Goal: Transaction & Acquisition: Purchase product/service

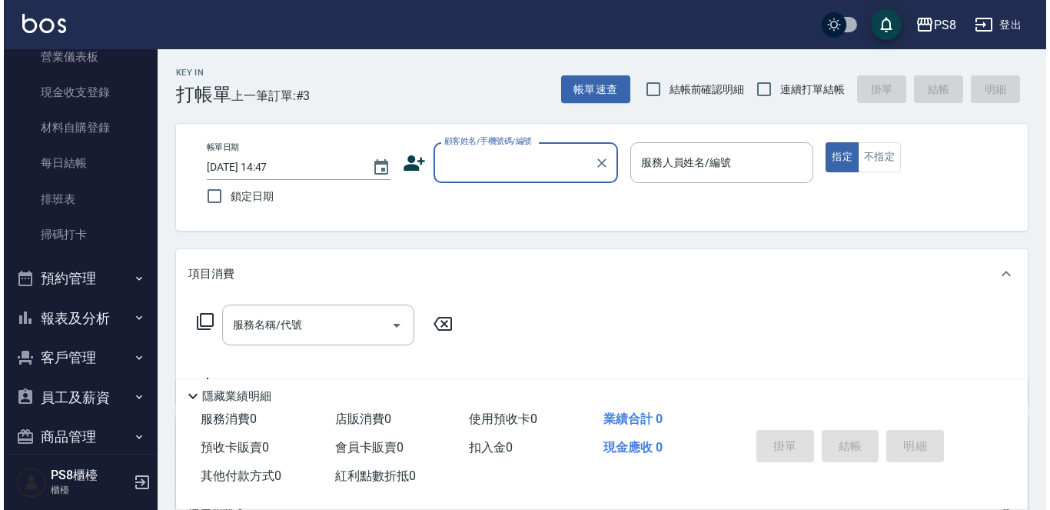
scroll to position [231, 0]
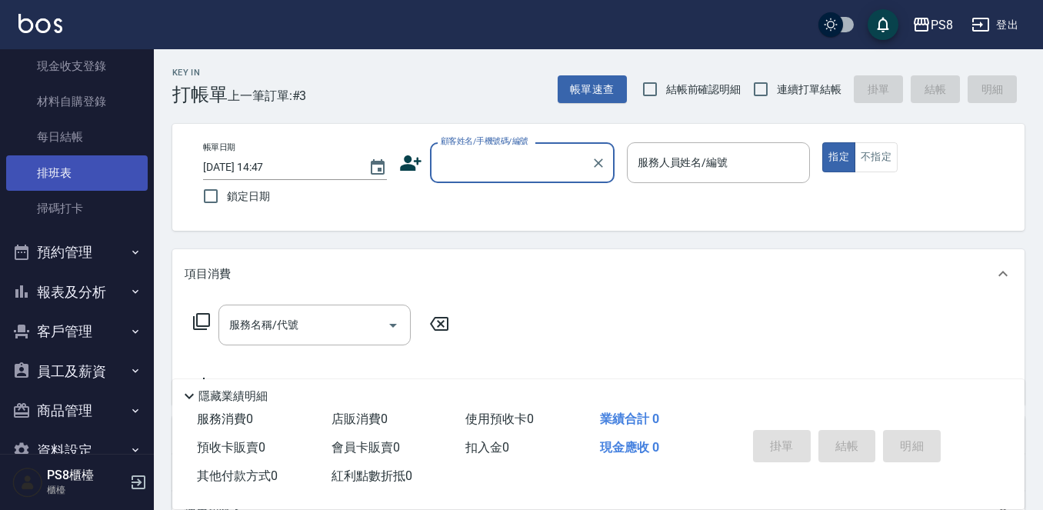
click at [105, 182] on link "排班表" at bounding box center [76, 172] width 141 height 35
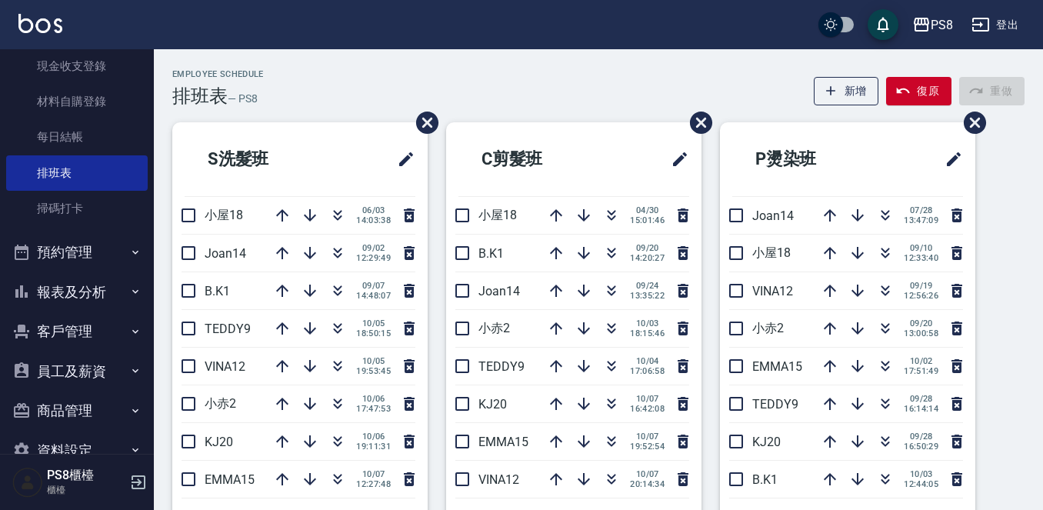
click at [64, 301] on button "報表及分析" at bounding box center [76, 292] width 141 height 40
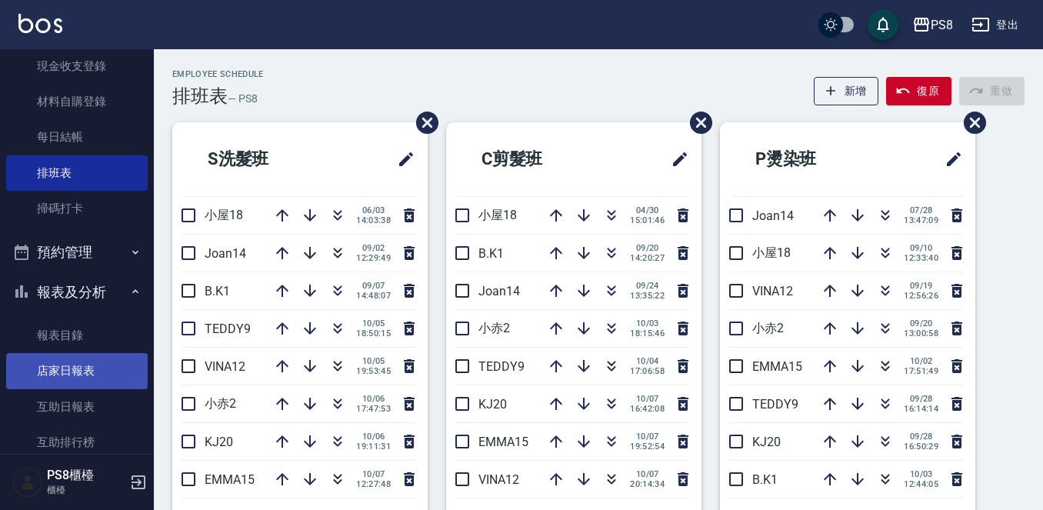
click at [88, 372] on link "店家日報表" at bounding box center [76, 370] width 141 height 35
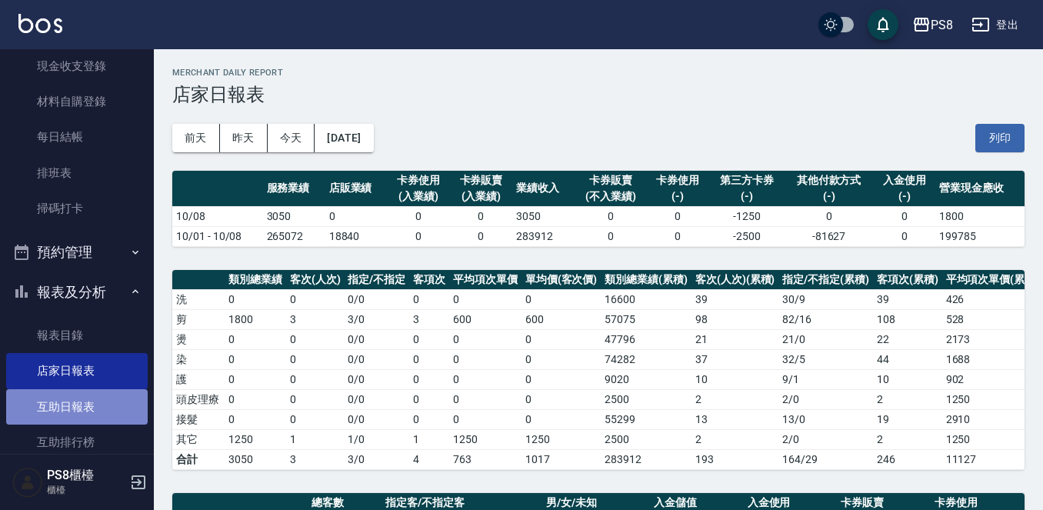
click at [115, 411] on link "互助日報表" at bounding box center [76, 406] width 141 height 35
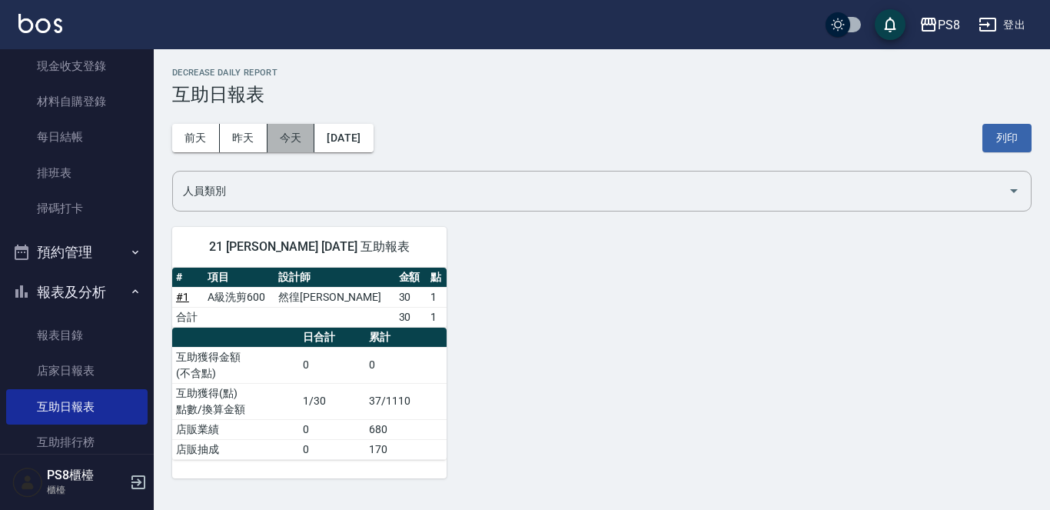
click at [274, 137] on button "今天" at bounding box center [292, 138] width 48 height 28
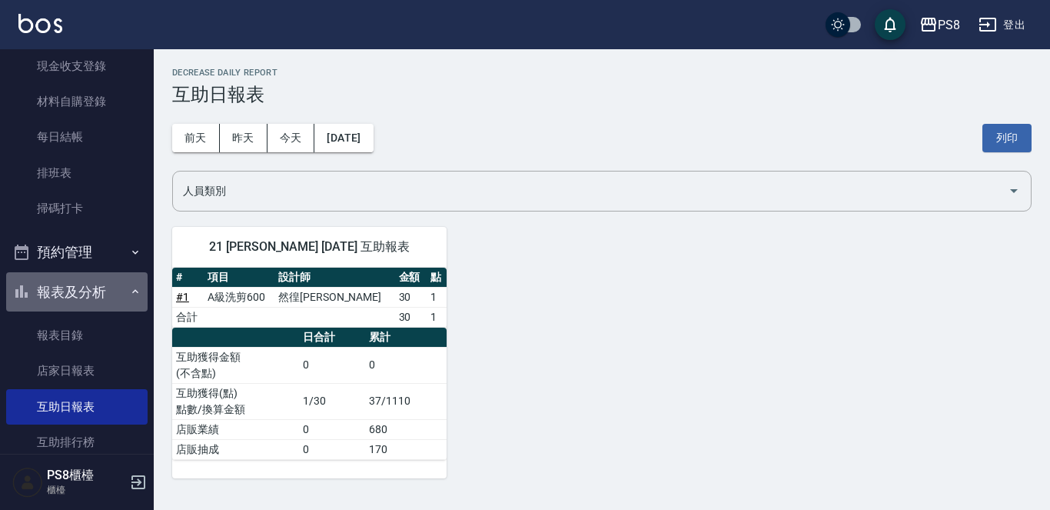
click at [77, 309] on button "報表及分析" at bounding box center [76, 292] width 141 height 40
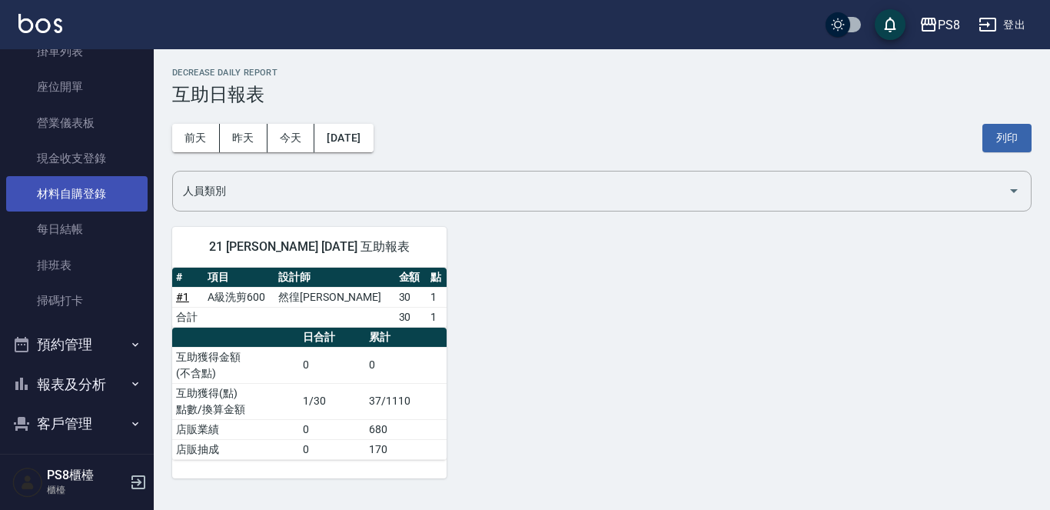
scroll to position [265, 0]
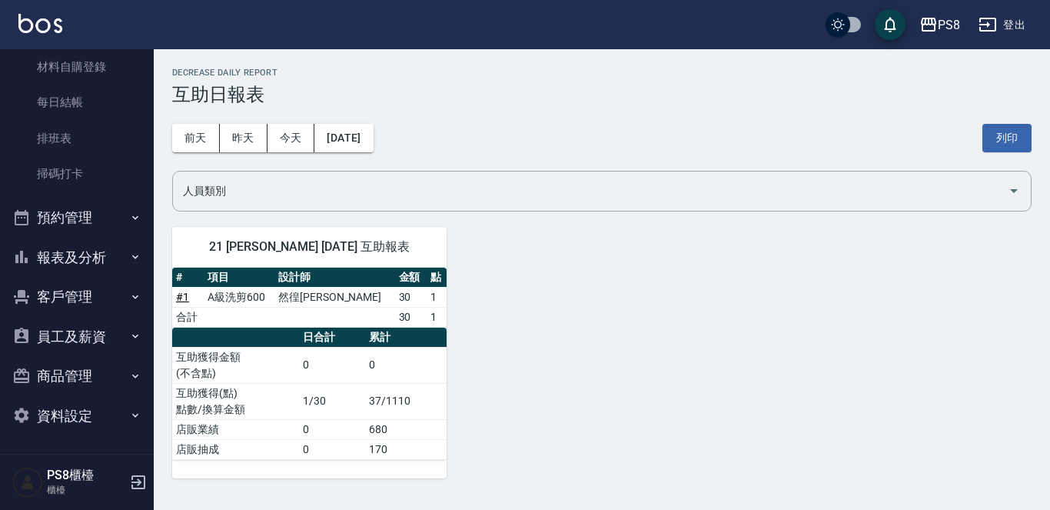
click at [82, 258] on button "報表及分析" at bounding box center [76, 258] width 141 height 40
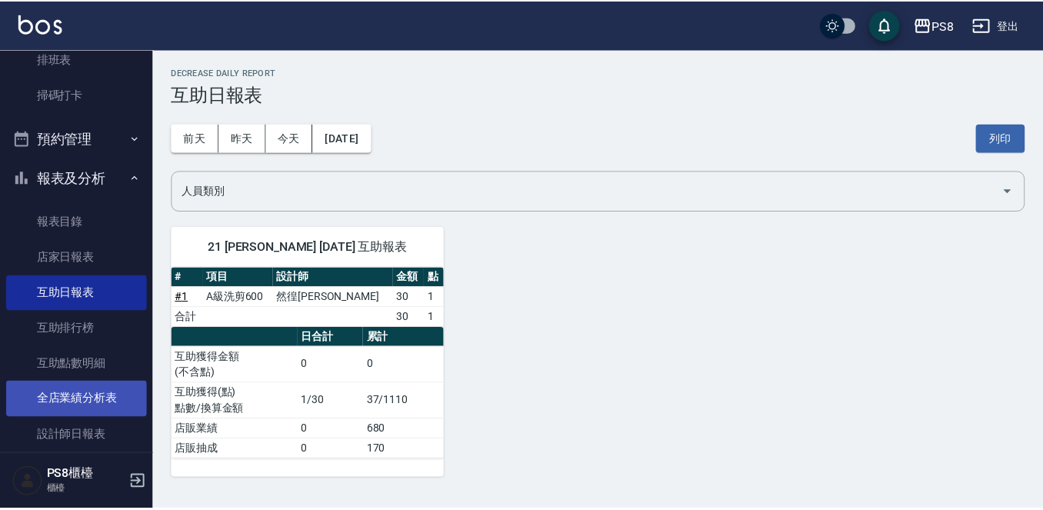
scroll to position [419, 0]
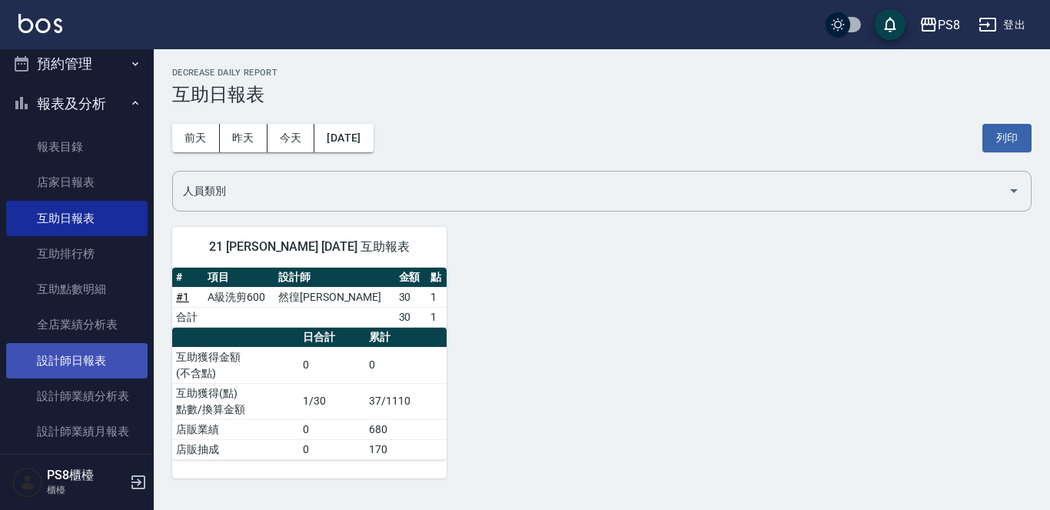
click at [82, 360] on link "設計師日報表" at bounding box center [76, 360] width 141 height 35
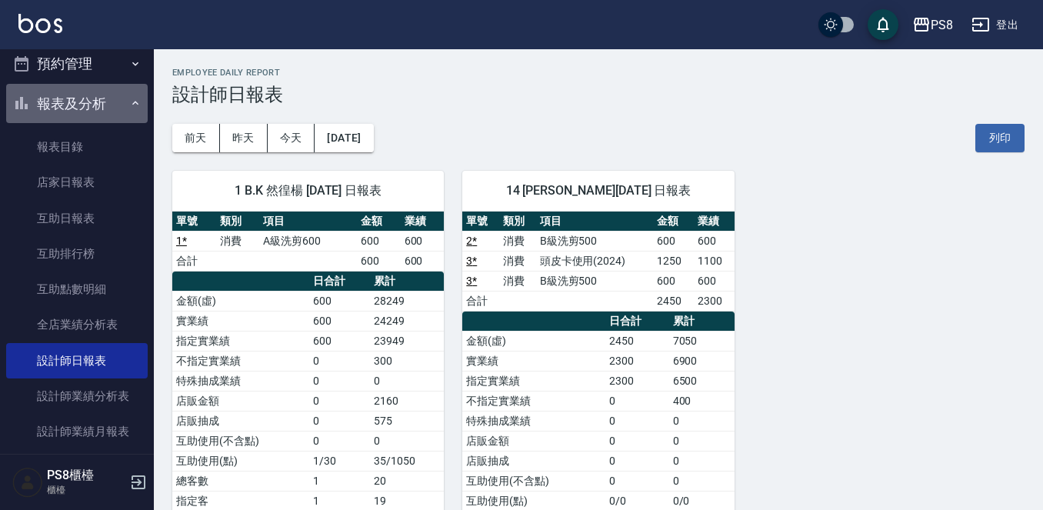
click at [82, 99] on button "報表及分析" at bounding box center [76, 104] width 141 height 40
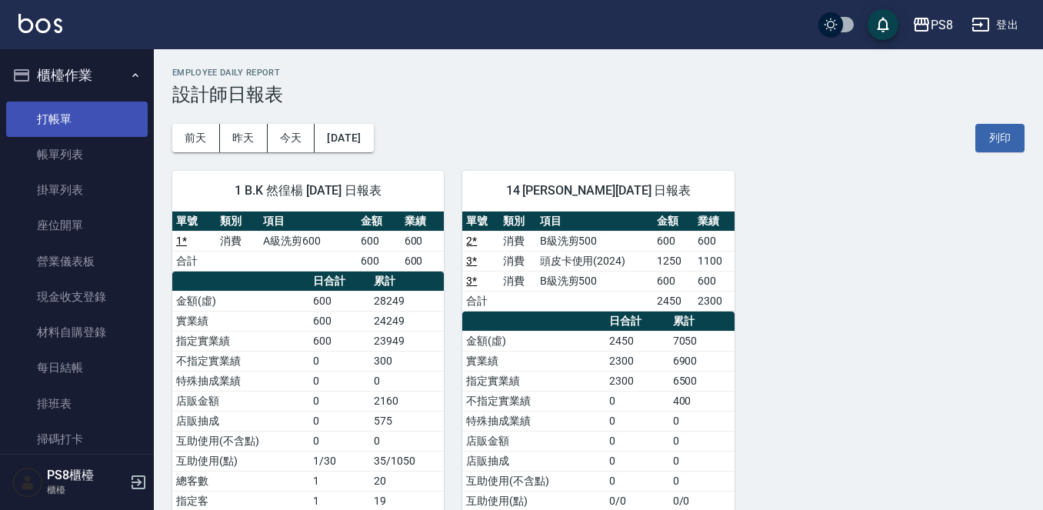
click at [85, 107] on link "打帳單" at bounding box center [76, 118] width 141 height 35
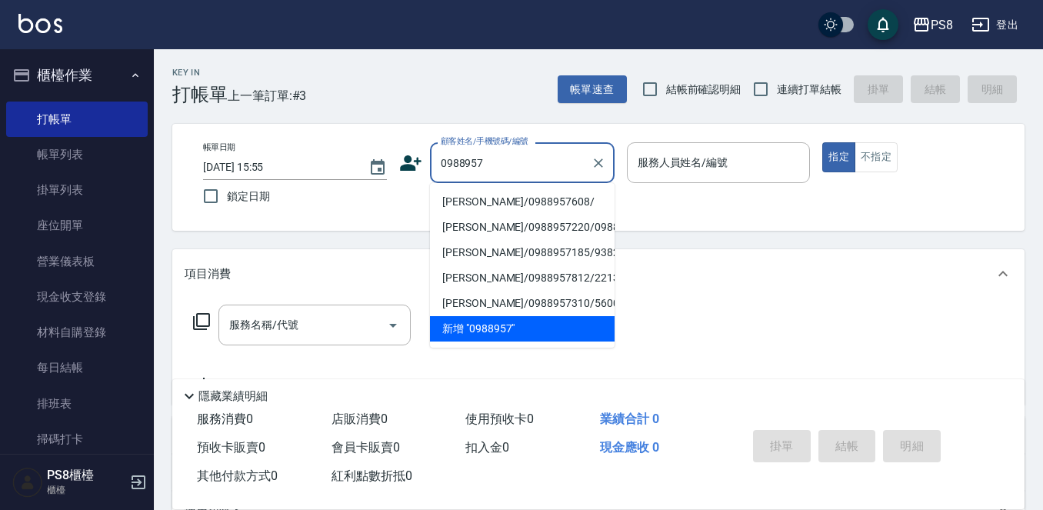
click at [484, 203] on li "[PERSON_NAME]/0988957608/" at bounding box center [522, 201] width 185 height 25
type input "[PERSON_NAME]/0988957608/"
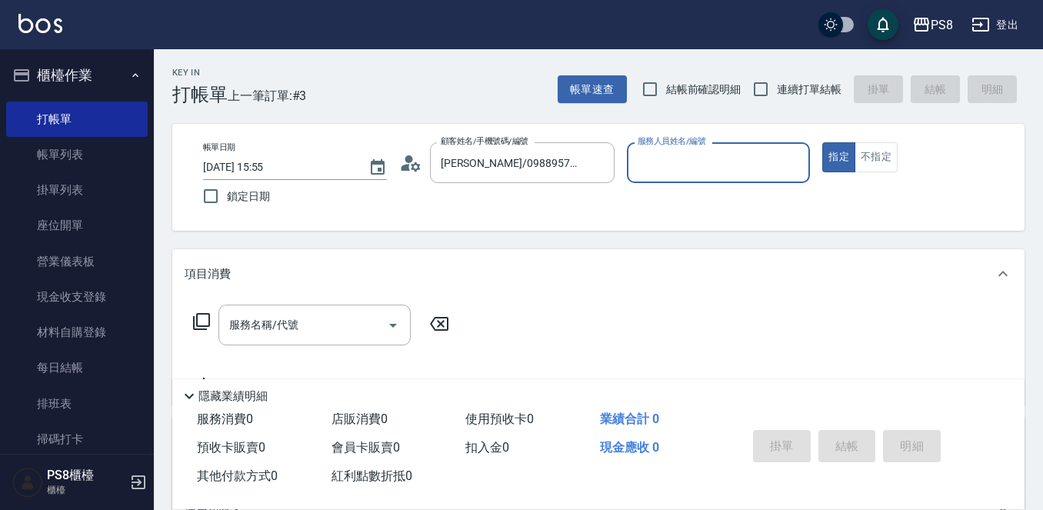
click at [404, 169] on icon at bounding box center [405, 167] width 9 height 7
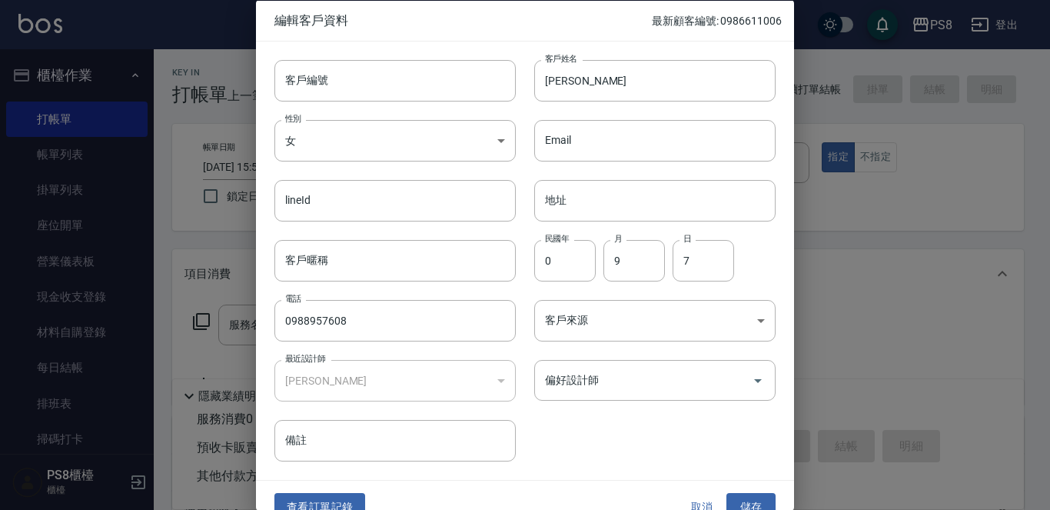
click at [537, 427] on div "客戶編號 客戶編號 客戶姓名 [PERSON_NAME] 客戶姓名 性別 女 [DEMOGRAPHIC_DATA] 性別 Email Email lineId…" at bounding box center [516, 251] width 520 height 421
click at [361, 506] on button "查看訂單記錄" at bounding box center [319, 507] width 91 height 28
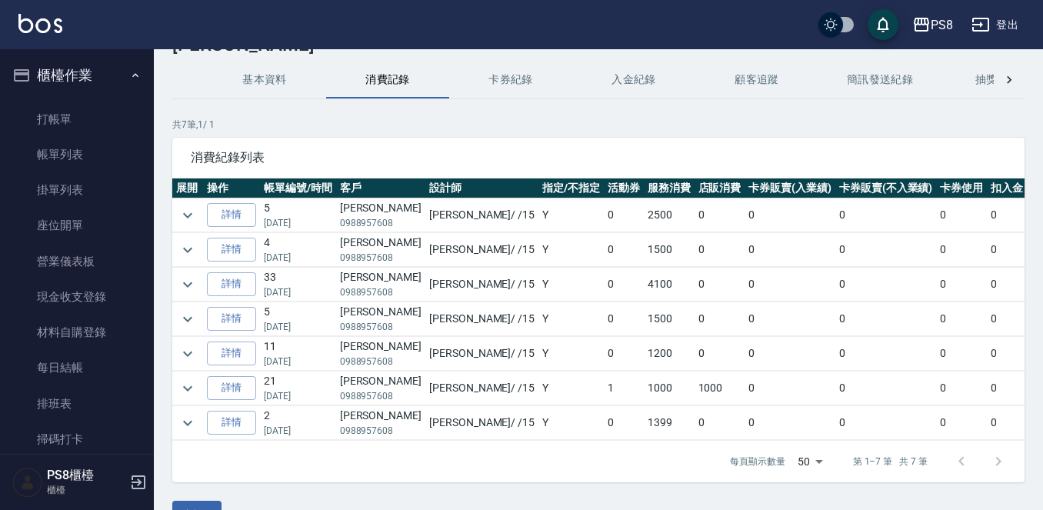
scroll to position [77, 0]
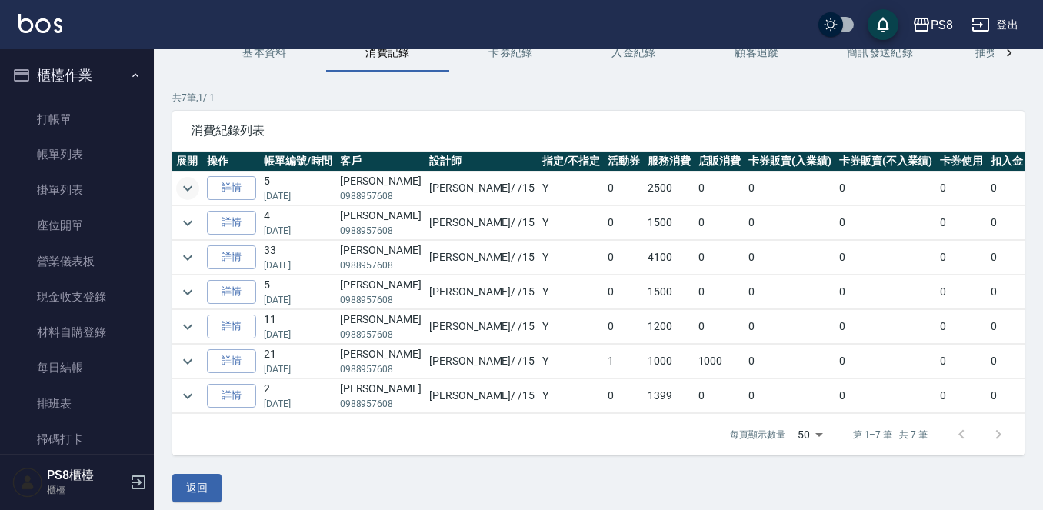
click at [195, 182] on icon "expand row" at bounding box center [187, 188] width 18 height 18
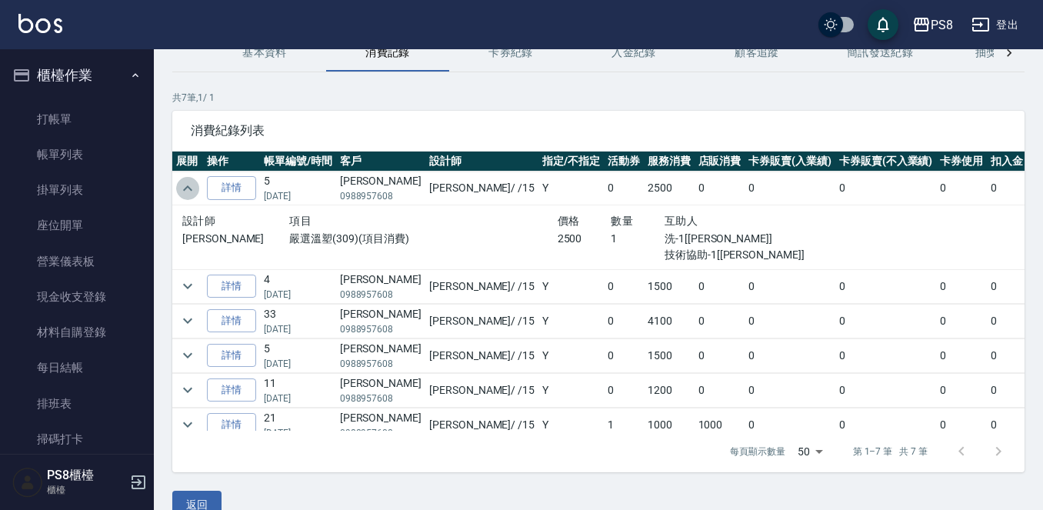
click at [195, 182] on icon "expand row" at bounding box center [187, 188] width 18 height 18
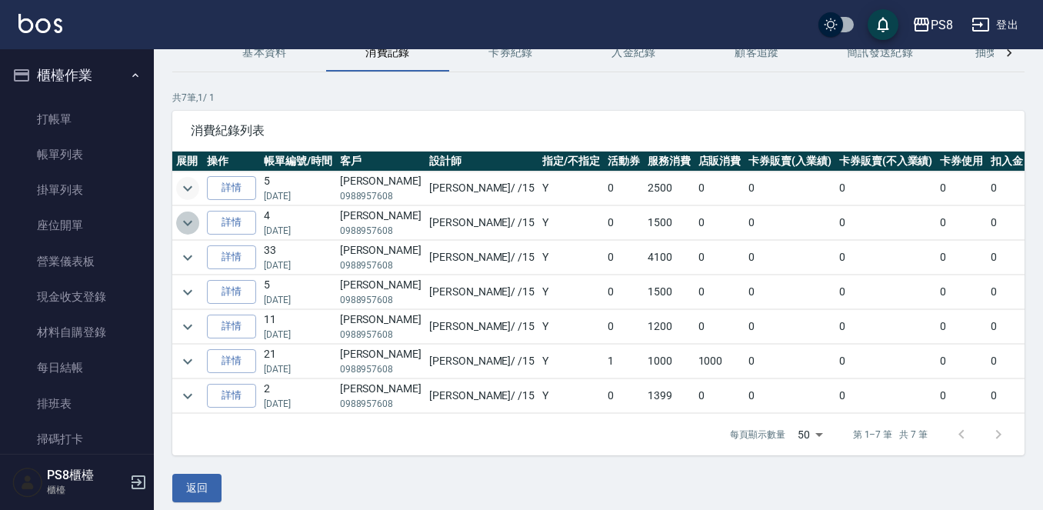
click at [185, 217] on icon "expand row" at bounding box center [187, 223] width 18 height 18
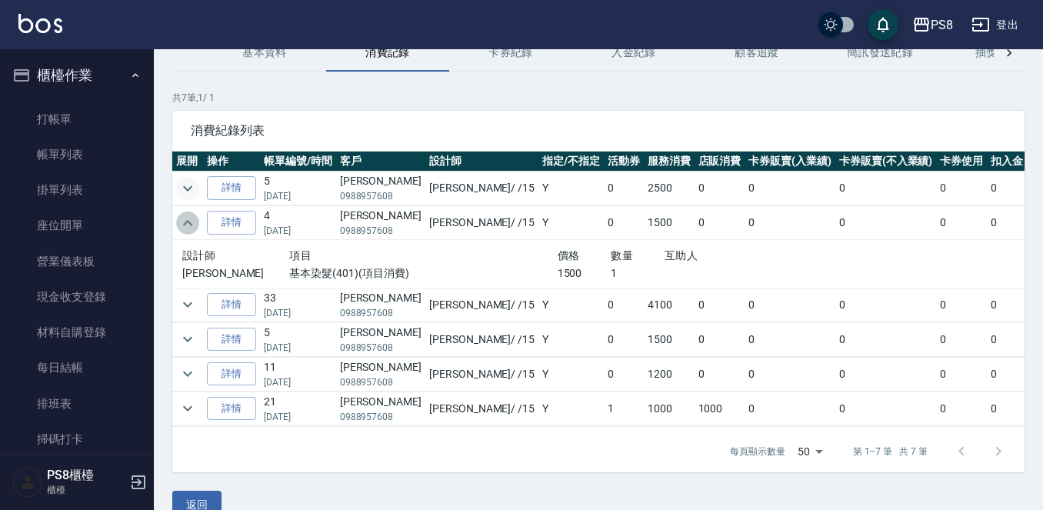
click at [185, 217] on icon "expand row" at bounding box center [187, 223] width 18 height 18
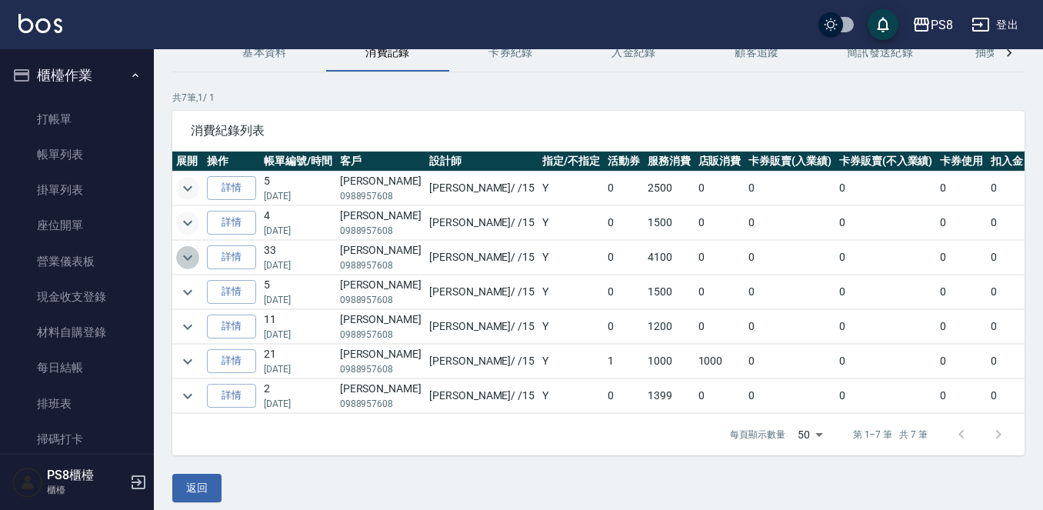
click at [190, 257] on icon "expand row" at bounding box center [187, 256] width 9 height 5
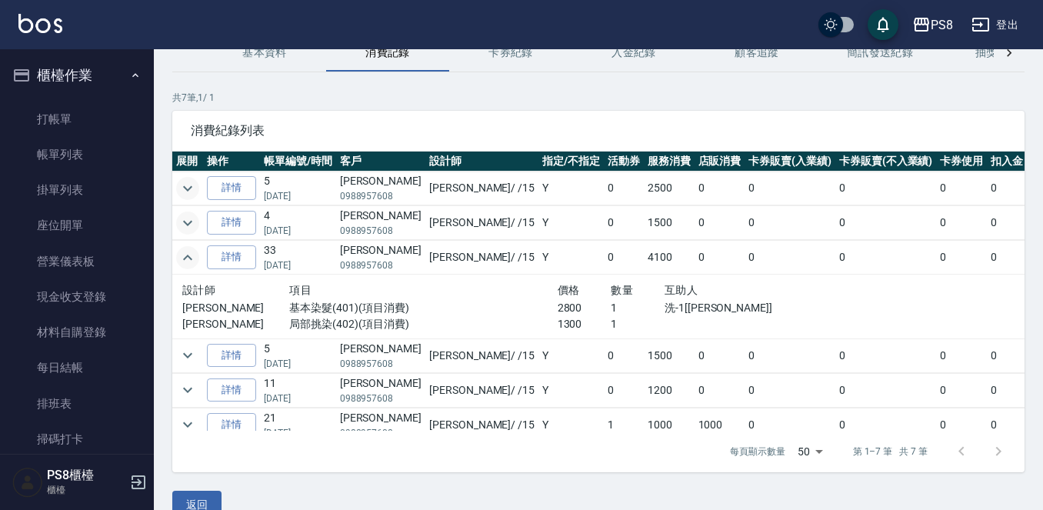
click at [190, 257] on icon "expand row" at bounding box center [187, 256] width 9 height 5
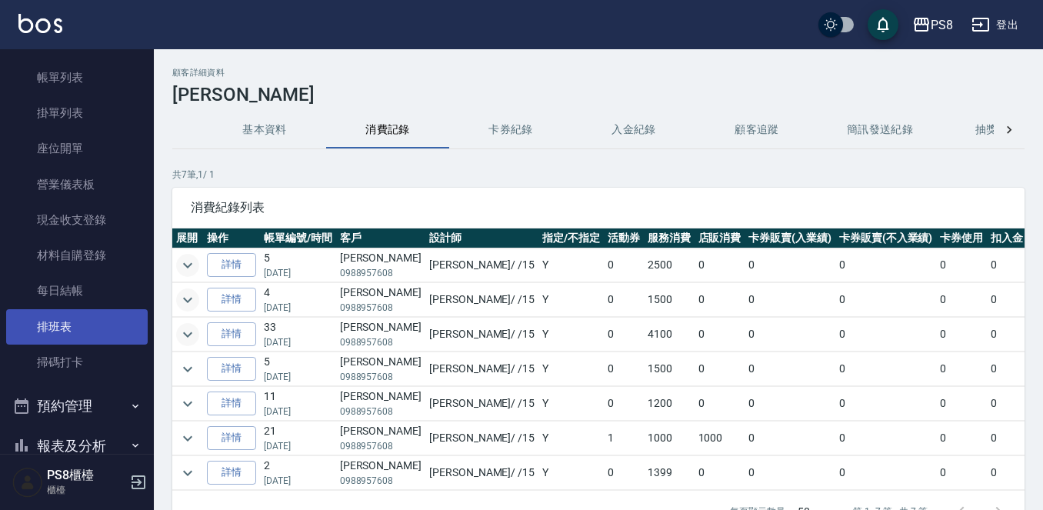
scroll to position [231, 0]
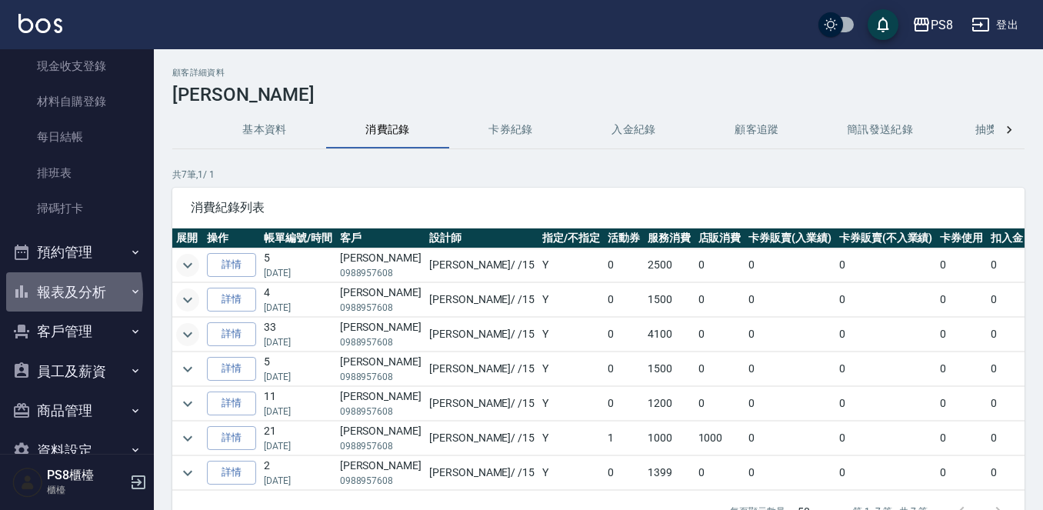
click at [32, 294] on button "報表及分析" at bounding box center [76, 292] width 141 height 40
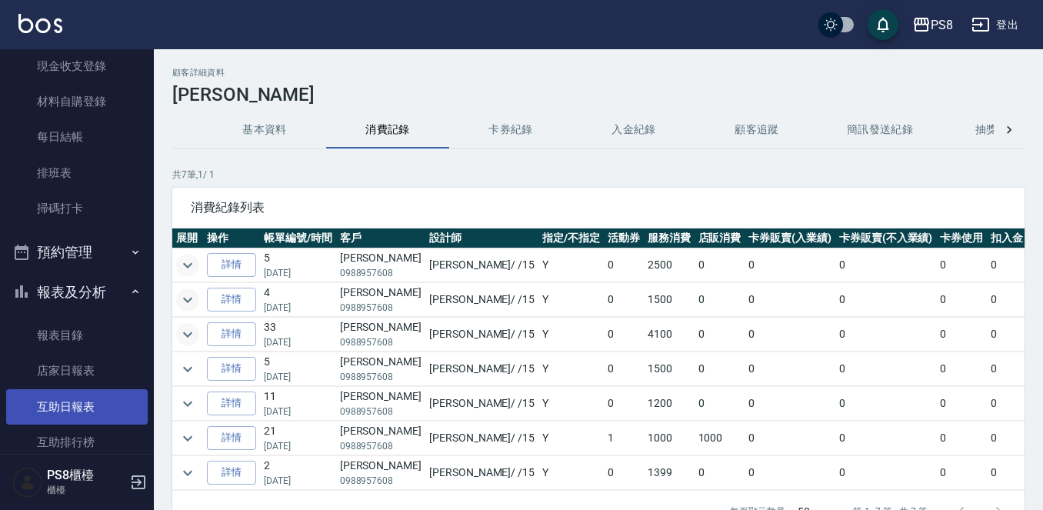
click at [57, 400] on link "互助日報表" at bounding box center [76, 406] width 141 height 35
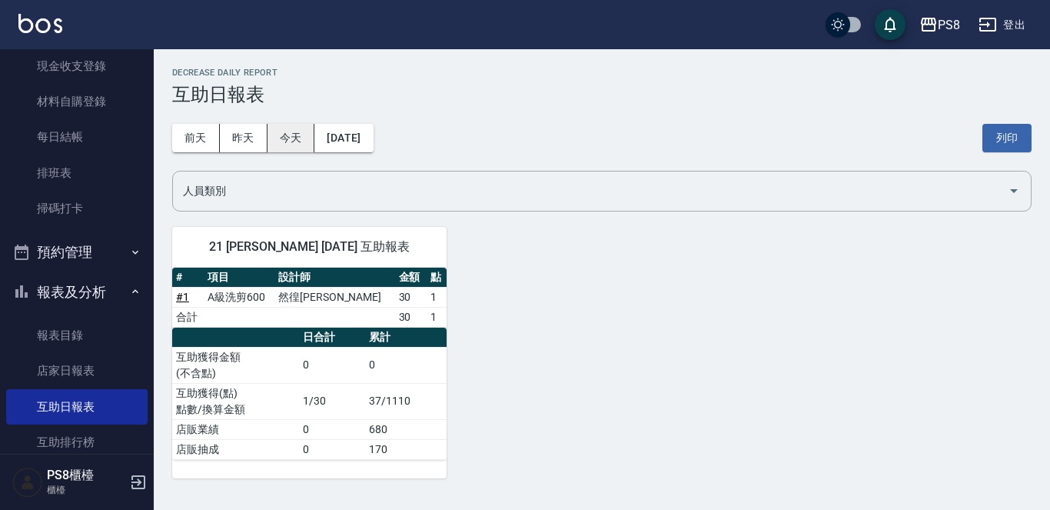
click at [273, 137] on button "今天" at bounding box center [292, 138] width 48 height 28
click at [251, 135] on button "昨天" at bounding box center [244, 138] width 48 height 28
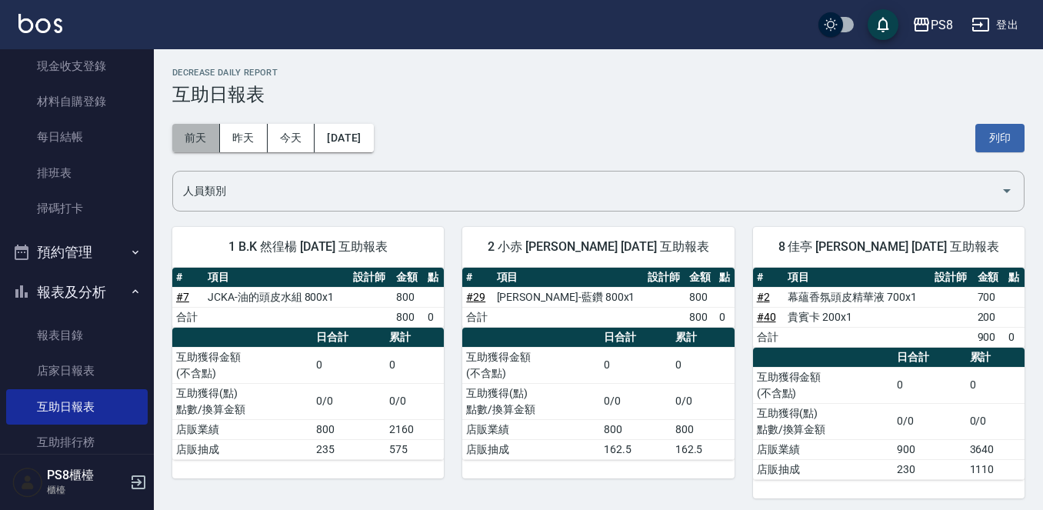
click at [179, 131] on button "前天" at bounding box center [196, 138] width 48 height 28
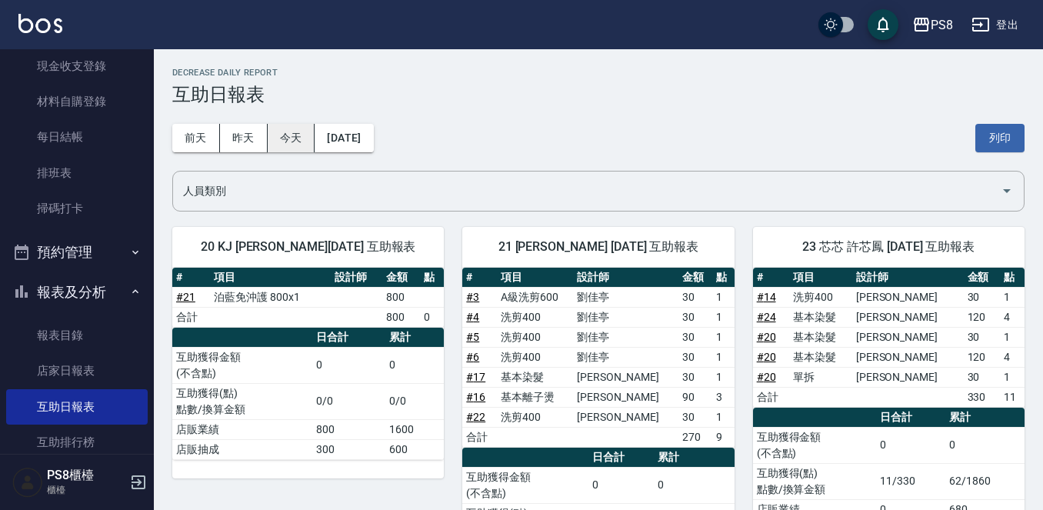
click at [269, 134] on button "今天" at bounding box center [292, 138] width 48 height 28
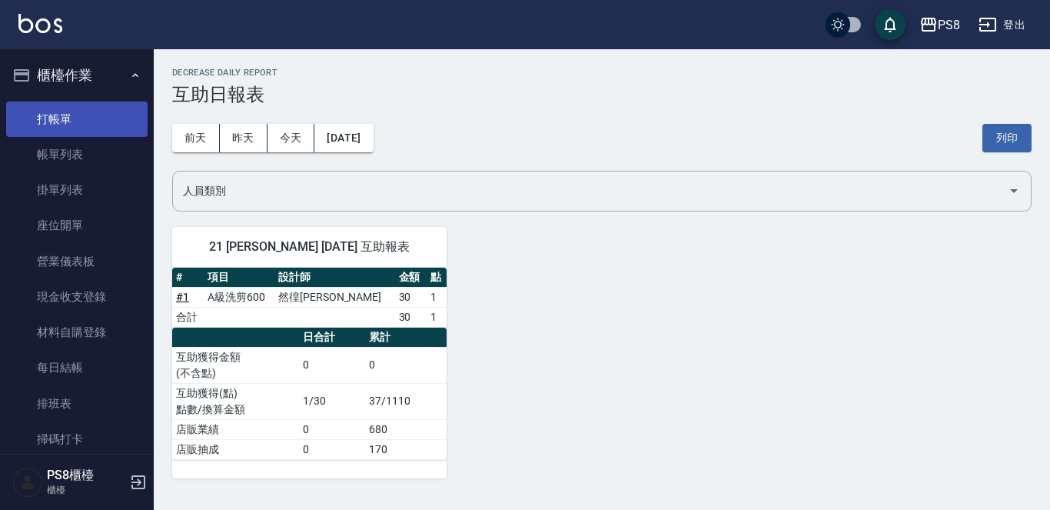
click at [85, 116] on link "打帳單" at bounding box center [76, 118] width 141 height 35
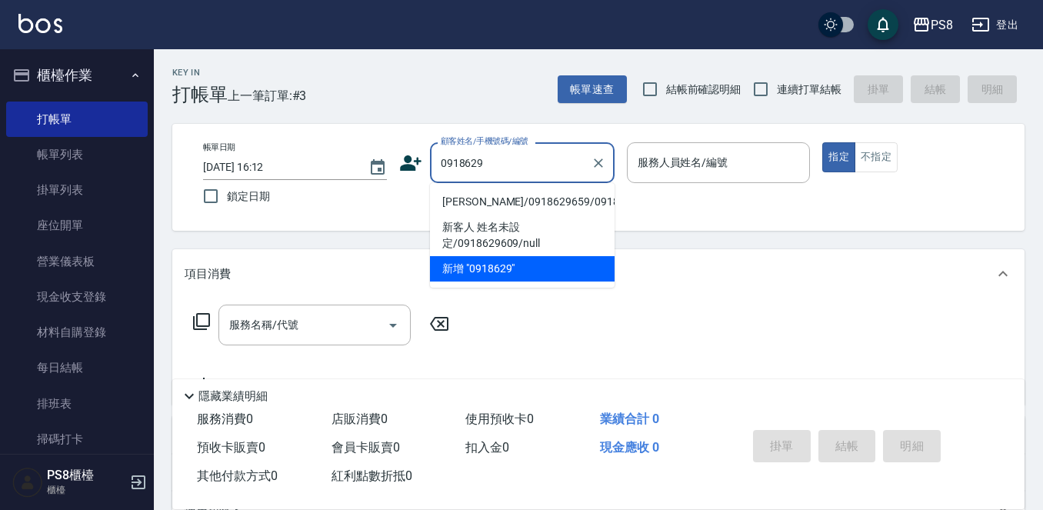
click at [482, 207] on li "[PERSON_NAME]/0918629659/0918629659" at bounding box center [522, 201] width 185 height 25
type input "[PERSON_NAME]/0918629659/0918629659"
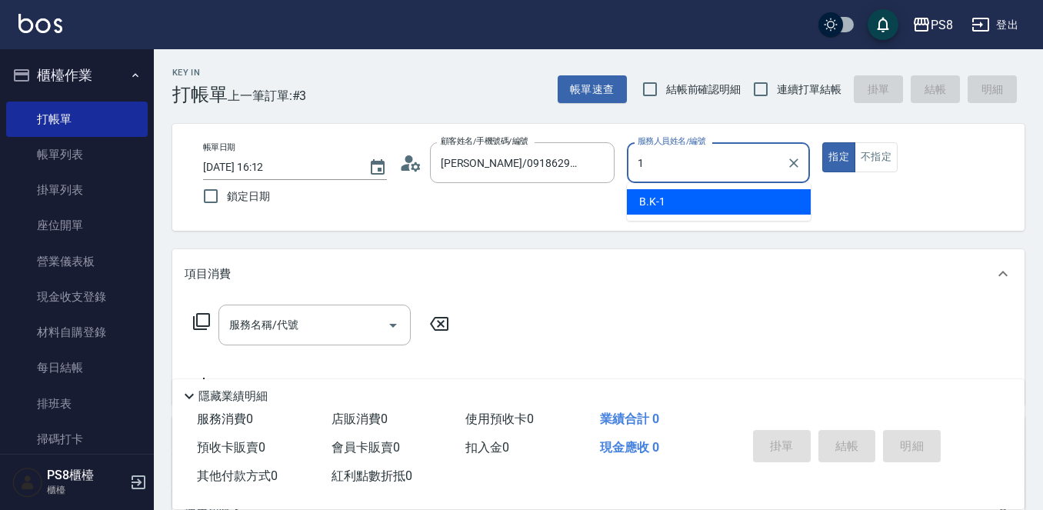
click at [640, 204] on span "B.K -1" at bounding box center [652, 202] width 26 height 16
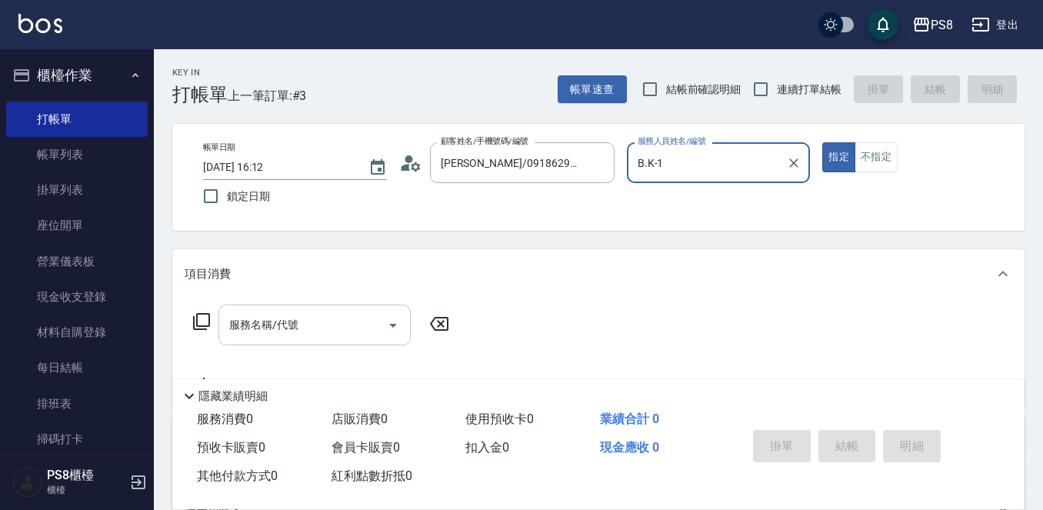
type input "B.K-1"
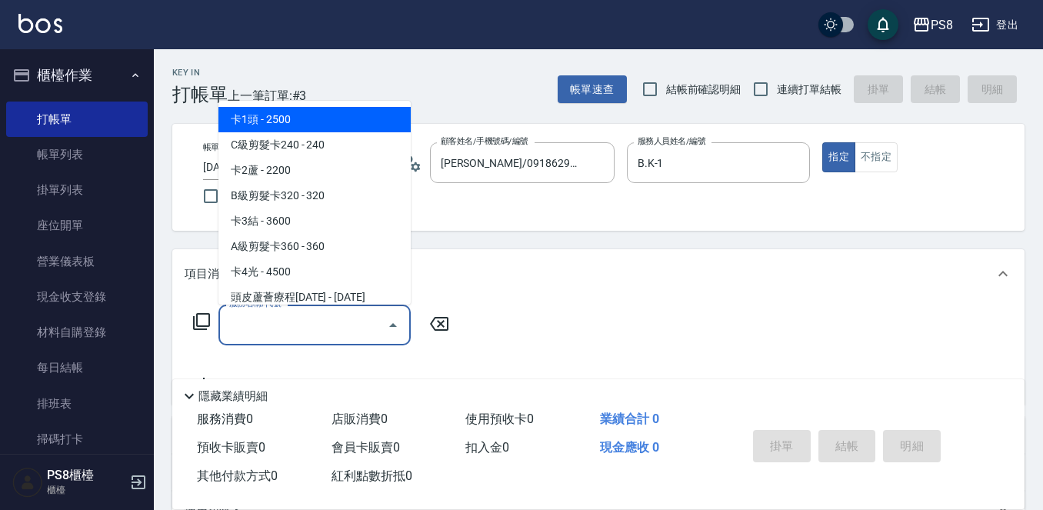
click at [305, 334] on input "服務名稱/代號" at bounding box center [302, 324] width 155 height 27
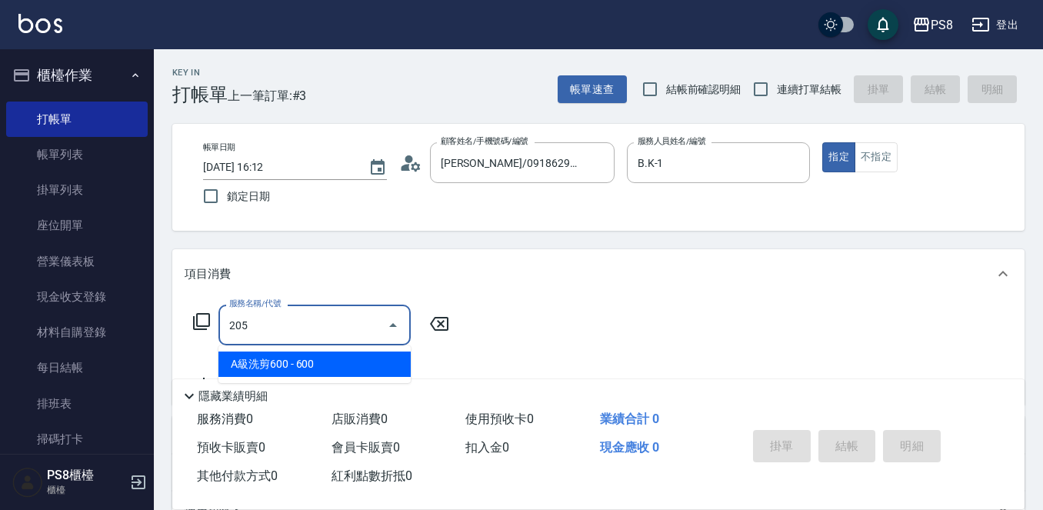
click at [330, 368] on span "A級洗剪600 - 600" at bounding box center [314, 363] width 192 height 25
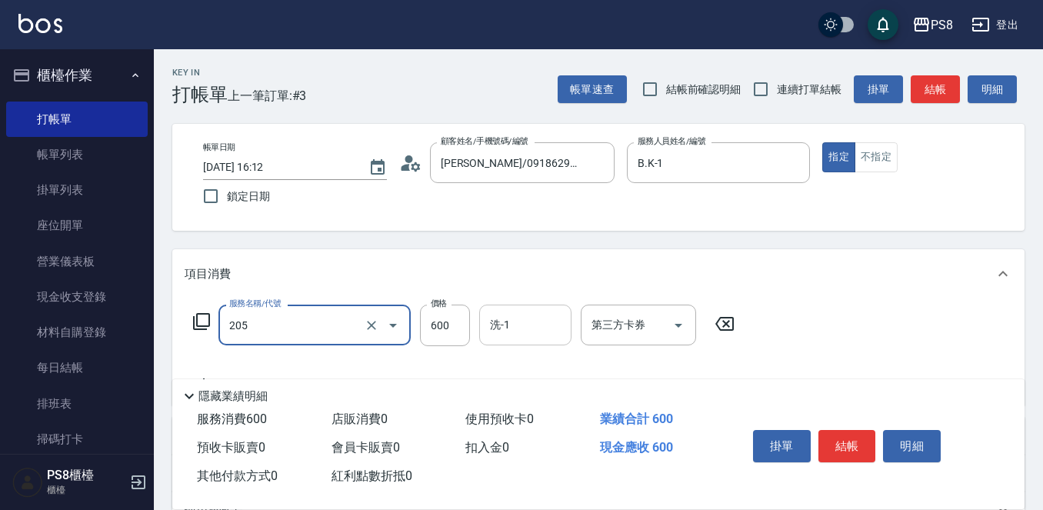
type input "A級洗剪600(205)"
click at [521, 329] on input "洗-1" at bounding box center [525, 324] width 78 height 27
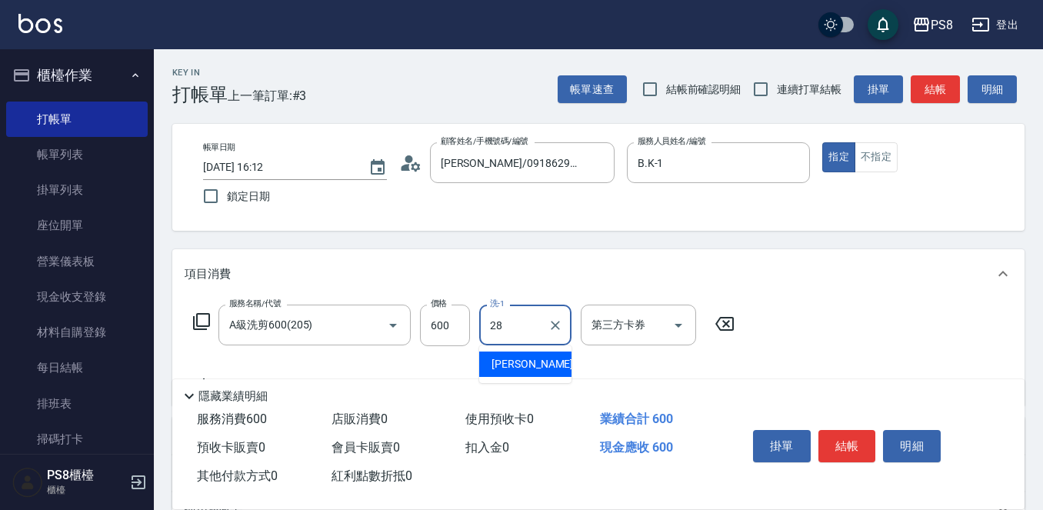
type input "[PERSON_NAME]-28"
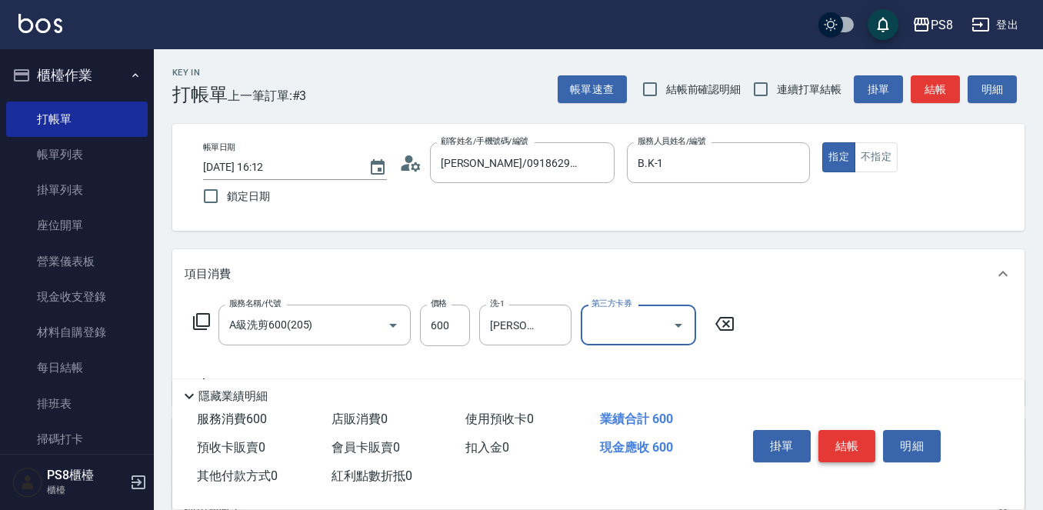
click at [840, 436] on button "結帳" at bounding box center [847, 446] width 58 height 32
